Goal: Transaction & Acquisition: Purchase product/service

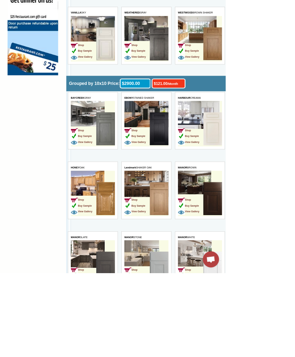
scroll to position [582, 0]
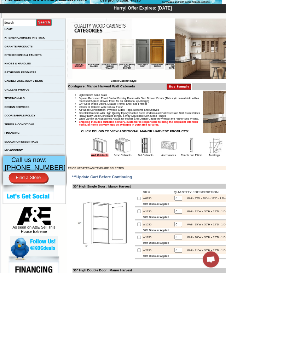
scroll to position [112, 0]
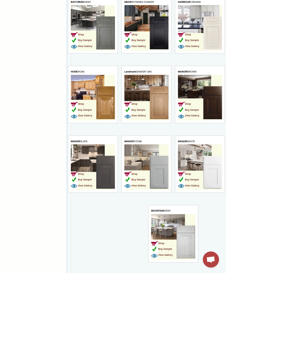
scroll to position [708, 0]
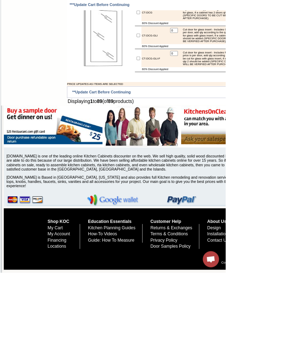
scroll to position [2734, 0]
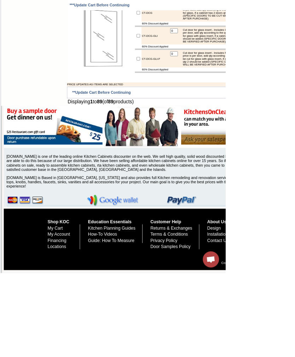
click at [65, 293] on link "Shop KOC" at bounding box center [76, 290] width 28 height 6
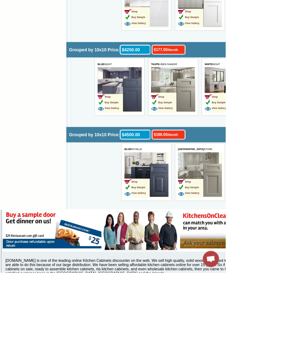
scroll to position [2226, 0]
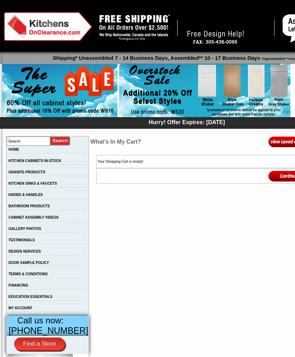
scroll to position [11, 0]
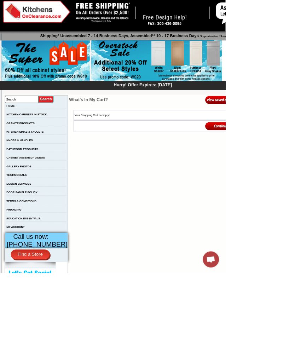
click at [251, 84] on img at bounding box center [204, 79] width 171 height 54
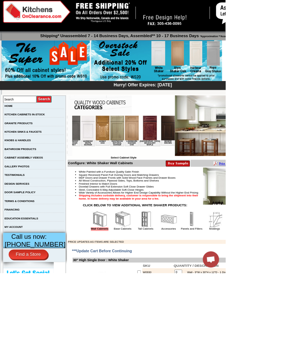
scroll to position [0, 573]
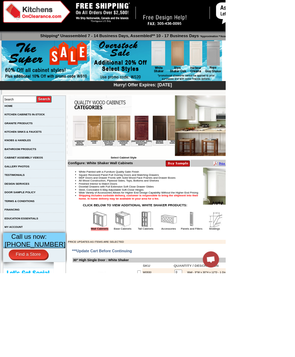
click at [197, 138] on img at bounding box center [206, 131] width 18 height 32
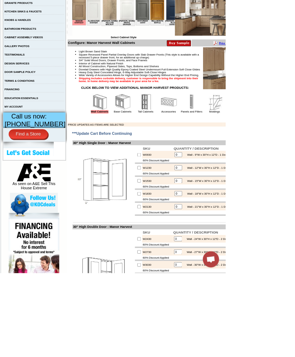
scroll to position [170, 0]
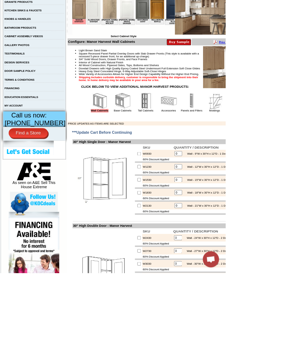
click at [217, 147] on link "Accessories" at bounding box center [220, 145] width 19 height 4
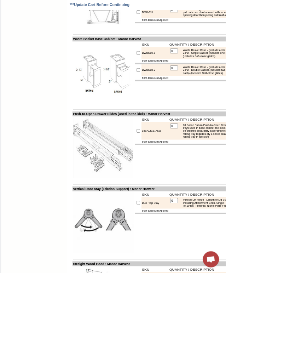
scroll to position [1059, 0]
click at [271, 75] on div "Waste Basket Base - (Includes cabinet) 15"W x 34-1/2"H x 24"D - Single Basket (…" at bounding box center [283, 69] width 95 height 12
click at [179, 71] on input "checkbox" at bounding box center [181, 69] width 5 height 5
checkbox input "true"
type input "1"
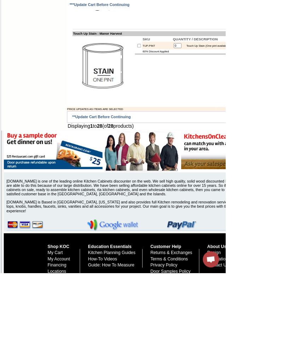
scroll to position [1556, 0]
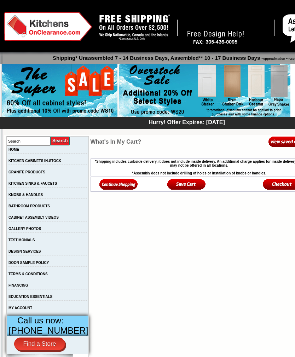
scroll to position [11, 0]
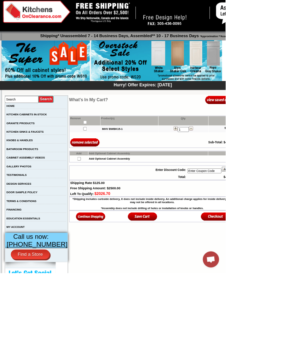
click at [25, 151] on link "KITCHEN CABINETS IN-STOCK" at bounding box center [34, 150] width 53 height 4
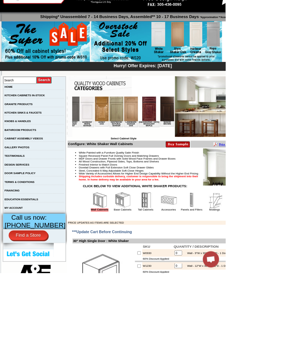
scroll to position [0, 565]
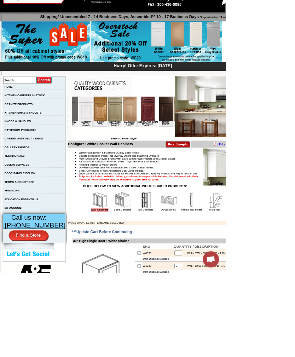
click at [205, 117] on img at bounding box center [214, 112] width 18 height 32
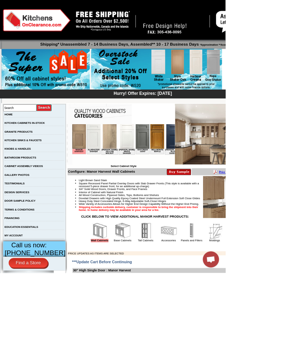
click at [160, 313] on img at bounding box center [160, 301] width 21 height 21
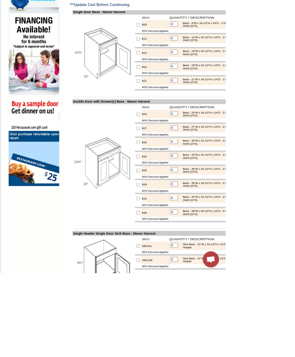
scroll to position [437, 0]
click at [179, 189] on input "checkbox" at bounding box center [181, 186] width 5 height 5
checkbox input "true"
type input "1"
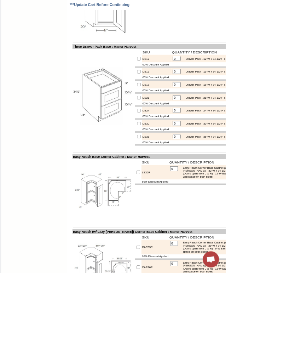
scroll to position [1418, 0]
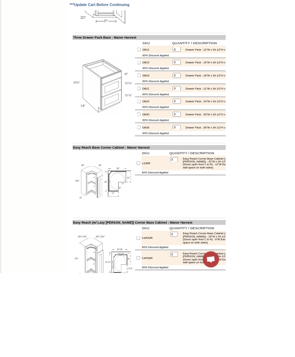
click at [179, 152] on input "checkbox" at bounding box center [181, 149] width 5 height 5
checkbox input "true"
type input "1"
click at [229, 152] on input "1" at bounding box center [231, 149] width 10 height 6
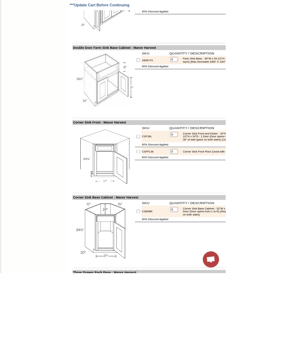
scroll to position [1110, 0]
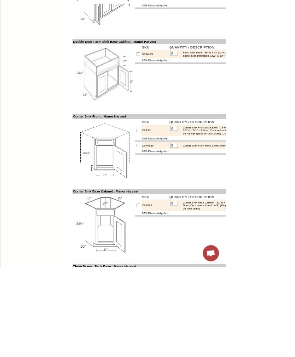
type input "2"
click at [179, 81] on input "checkbox" at bounding box center [181, 79] width 5 height 5
checkbox input "true"
type input "1"
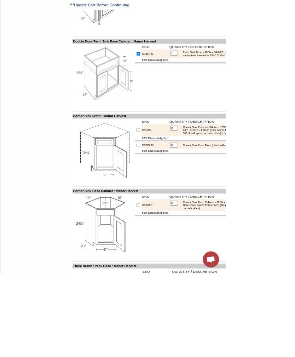
click at [179, 73] on input "checkbox" at bounding box center [181, 70] width 5 height 5
checkbox input "false"
type input "0"
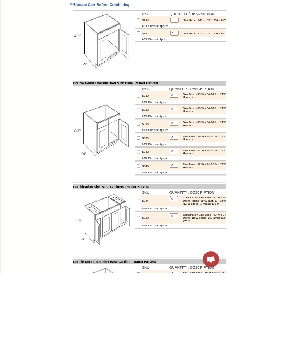
scroll to position [831, 0]
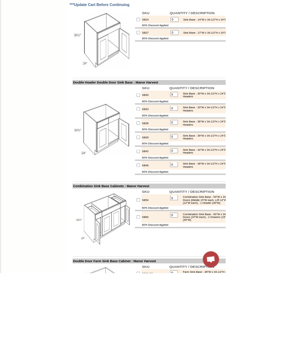
click at [179, 164] on input "checkbox" at bounding box center [181, 161] width 5 height 5
checkbox input "true"
type input "1"
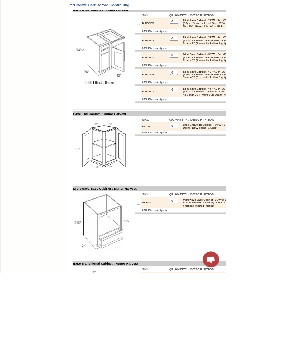
scroll to position [1799, 0]
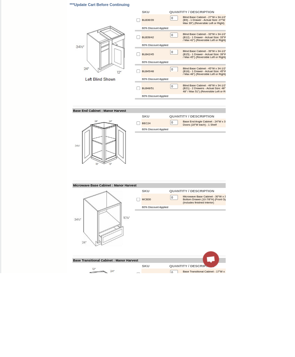
click at [179, 51] on input "checkbox" at bounding box center [181, 48] width 5 height 5
checkbox input "true"
type input "1"
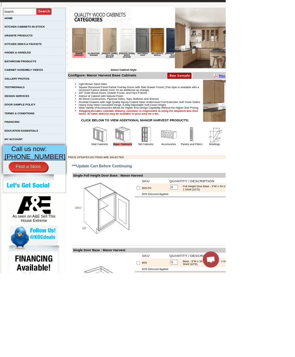
scroll to position [124, 0]
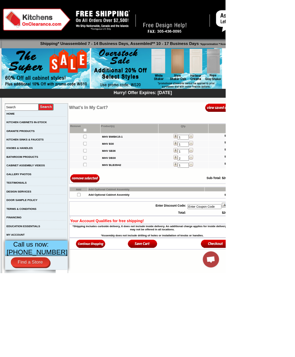
scroll to position [2, 0]
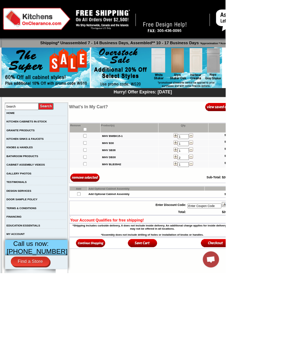
click at [36, 161] on link "KITCHEN CABINETS IN-STOCK" at bounding box center [34, 159] width 53 height 4
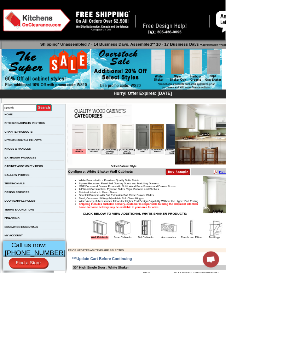
click at [187, 309] on img at bounding box center [190, 297] width 21 height 21
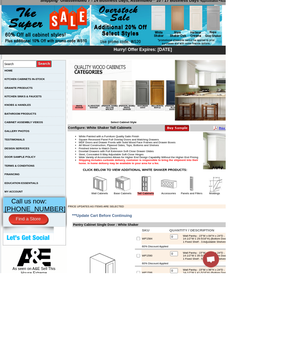
scroll to position [58, 0]
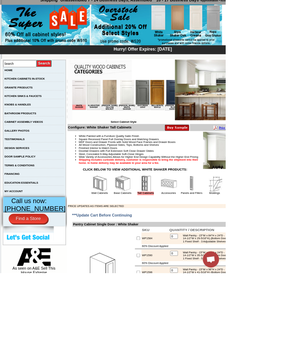
click at [222, 251] on img at bounding box center [220, 240] width 21 height 21
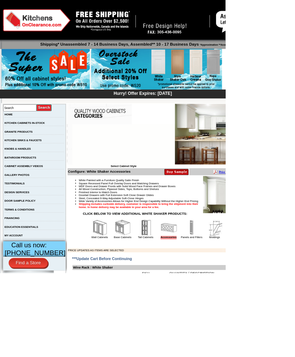
click at [218, 261] on li "Steel, Concealed 6-Way Adjustable Soft-Close Hinges" at bounding box center [228, 259] width 250 height 4
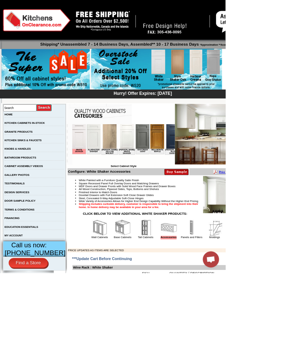
click at [157, 309] on img at bounding box center [160, 297] width 21 height 21
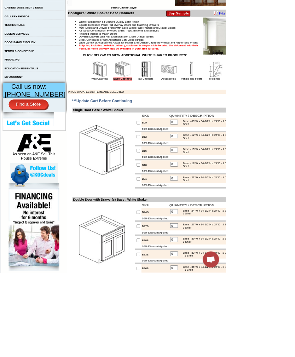
scroll to position [207, 0]
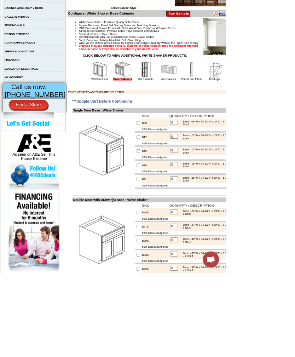
click at [179, 237] on input "checkbox" at bounding box center [181, 234] width 5 height 5
checkbox input "true"
type input "1"
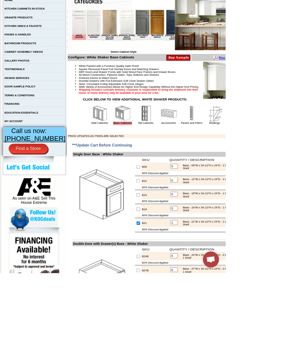
scroll to position [153, 0]
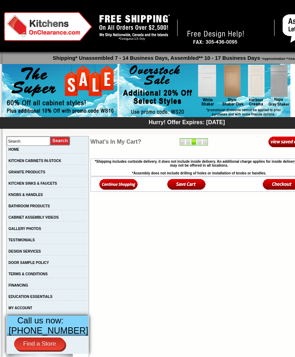
scroll to position [11, 0]
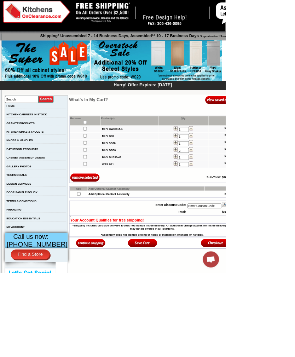
click at [273, 273] on input "Enter Coupon Code" at bounding box center [267, 269] width 45 height 6
type input "Ws20"
click at [295, 271] on img at bounding box center [298, 267] width 17 height 7
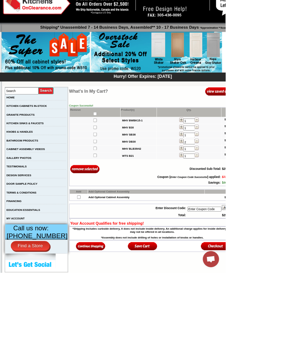
scroll to position [0, 0]
